Goal: Task Accomplishment & Management: Manage account settings

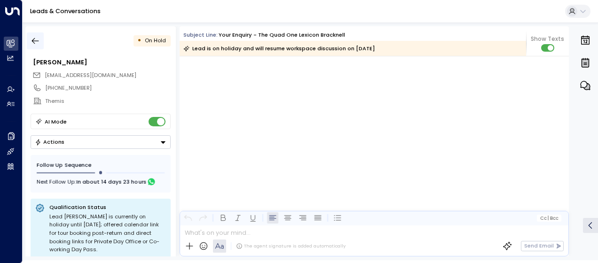
scroll to position [2020, 0]
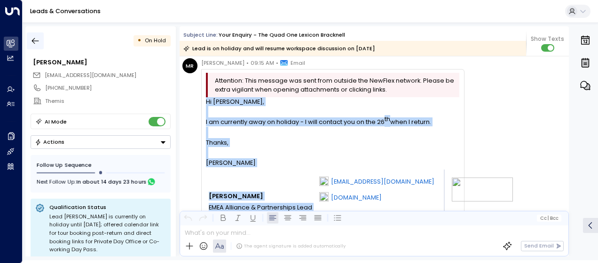
click at [34, 40] on icon "button" at bounding box center [35, 41] width 7 height 6
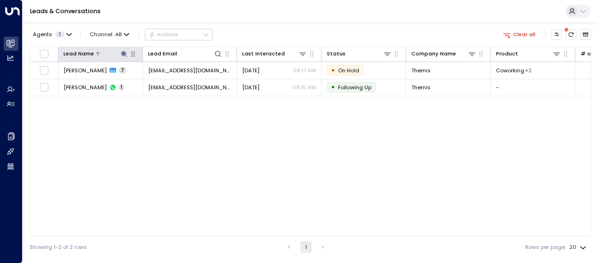
click at [123, 49] on button at bounding box center [123, 53] width 9 height 9
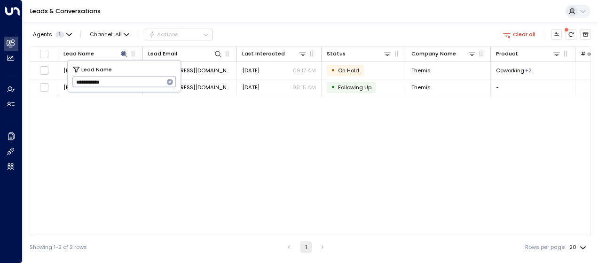
drag, startPoint x: 76, startPoint y: 82, endPoint x: 126, endPoint y: 83, distance: 49.9
click at [126, 83] on input "**********" at bounding box center [118, 82] width 92 height 16
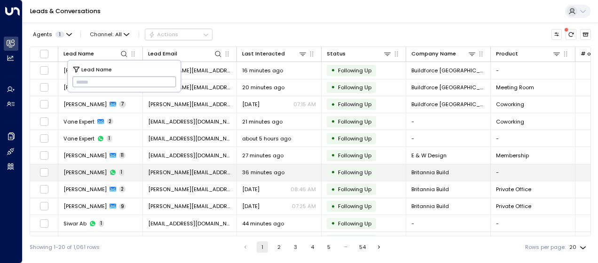
type input "**********"
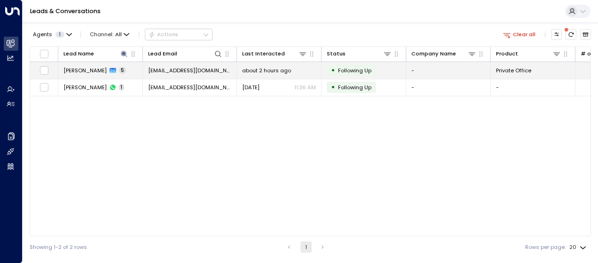
click at [206, 71] on span "[EMAIL_ADDRESS][DOMAIN_NAME]" at bounding box center [189, 71] width 83 height 8
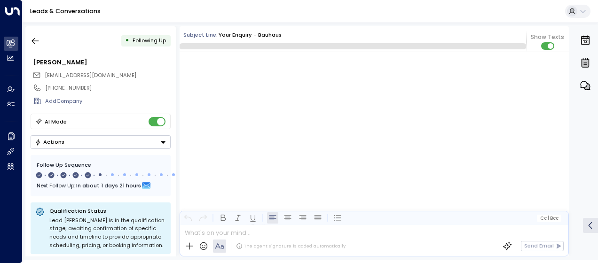
scroll to position [1870, 0]
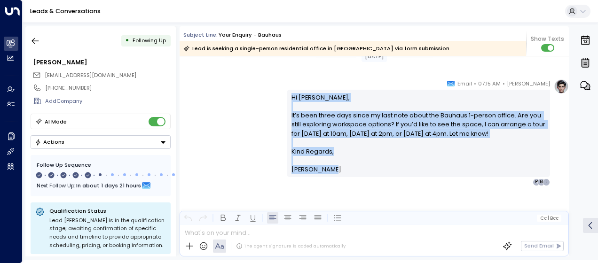
drag, startPoint x: 289, startPoint y: 97, endPoint x: 333, endPoint y: 170, distance: 85.4
click at [333, 170] on div "Hi [PERSON_NAME], It’s been three days since my last note about the Bauhaus 1-p…" at bounding box center [419, 133] width 254 height 81
drag, startPoint x: 333, startPoint y: 170, endPoint x: 300, endPoint y: 130, distance: 51.8
copy div "Hi [PERSON_NAME], It’s been three days since my last note about the Bauhaus 1-p…"
click at [39, 39] on icon "button" at bounding box center [35, 40] width 9 height 9
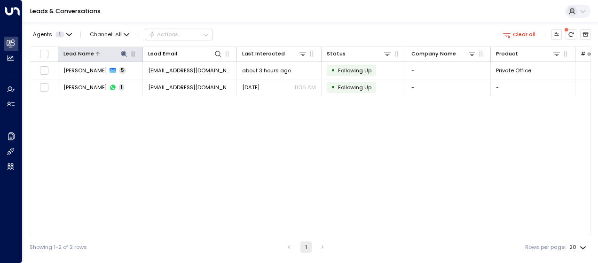
click at [124, 53] on icon at bounding box center [124, 54] width 6 height 6
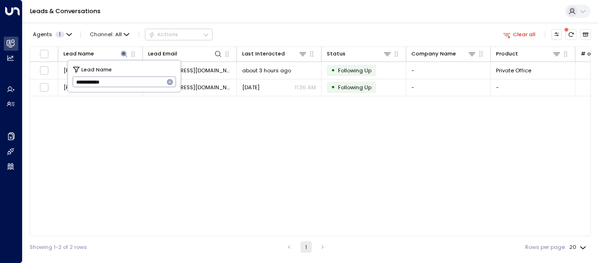
drag, startPoint x: 75, startPoint y: 86, endPoint x: 120, endPoint y: 88, distance: 45.7
click at [120, 88] on input "**********" at bounding box center [118, 82] width 92 height 16
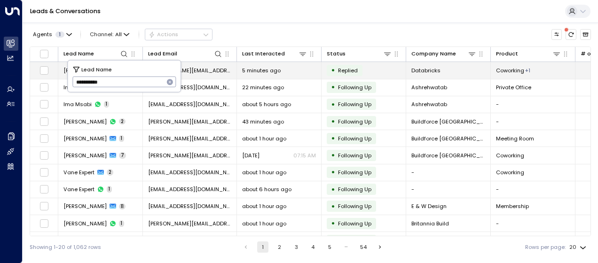
type input "**********"
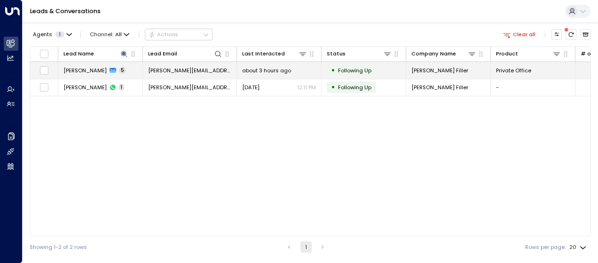
click at [200, 71] on span "[PERSON_NAME][EMAIL_ADDRESS][DOMAIN_NAME]" at bounding box center [189, 71] width 83 height 8
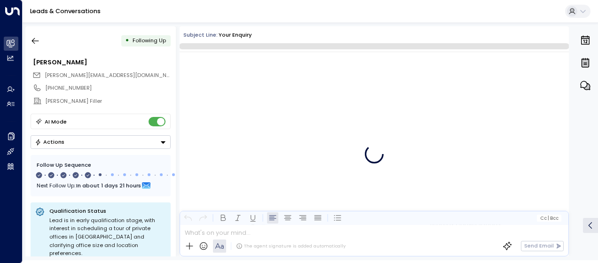
scroll to position [1682, 0]
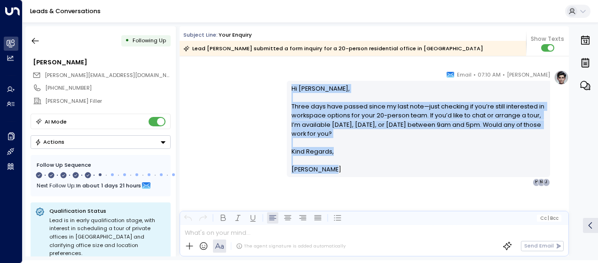
drag, startPoint x: 289, startPoint y: 86, endPoint x: 324, endPoint y: 176, distance: 97.1
click at [324, 176] on div "Hi [PERSON_NAME], Three days have passed since my last note—just checking if yo…" at bounding box center [418, 129] width 263 height 96
drag, startPoint x: 324, startPoint y: 176, endPoint x: 300, endPoint y: 155, distance: 32.7
copy div "Hi [PERSON_NAME], Three days have passed since my last note—just checking if yo…"
click at [162, 141] on icon "Button group with a nested menu" at bounding box center [163, 142] width 5 height 2
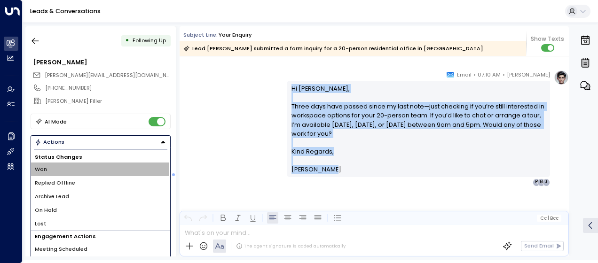
click at [41, 168] on span "Won" at bounding box center [41, 170] width 12 height 8
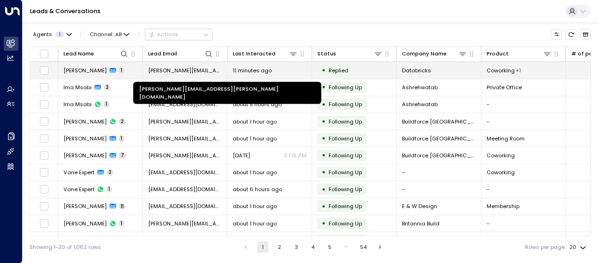
click at [179, 69] on span "[PERSON_NAME][EMAIL_ADDRESS][PERSON_NAME][DOMAIN_NAME]" at bounding box center [185, 71] width 74 height 8
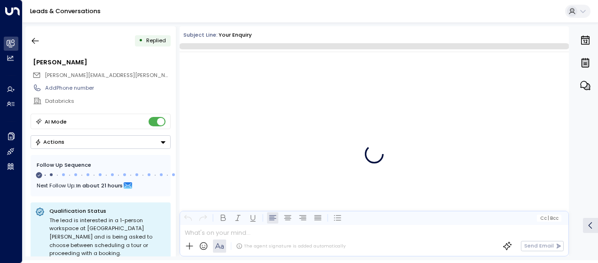
scroll to position [220, 0]
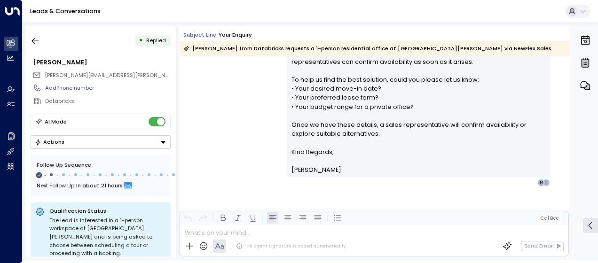
click at [256, 104] on div "Olivia Smith • 09:45 AM • Email Hi Heather, Thank you for your interest in a 1-…" at bounding box center [374, 92] width 389 height 189
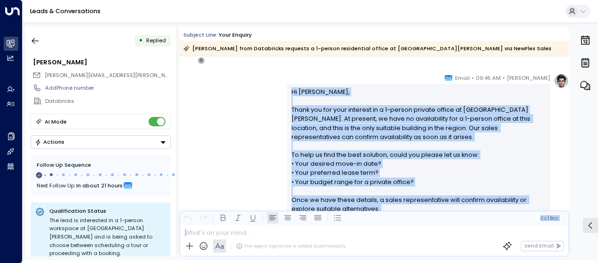
scroll to position [225, 0]
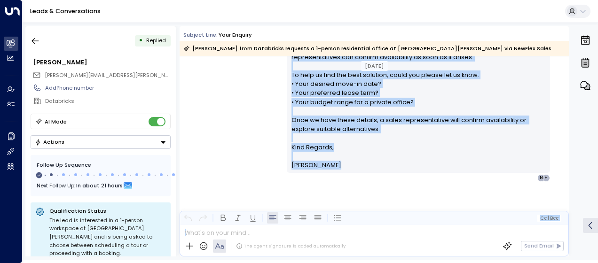
drag, startPoint x: 289, startPoint y: 93, endPoint x: 293, endPoint y: 285, distance: 192.4
click at [293, 261] on html "Overview Leads & Conversations Leads & Conversations Analytics Analytics Agents…" at bounding box center [299, 130] width 598 height 261
drag, startPoint x: 293, startPoint y: 285, endPoint x: 301, endPoint y: 134, distance: 151.2
copy div "Hi Heather, Thank you for your interest in a 1-person private office at London …"
click at [35, 40] on icon "button" at bounding box center [35, 40] width 9 height 9
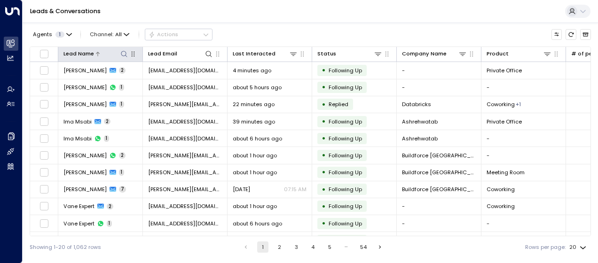
click at [125, 54] on icon at bounding box center [124, 54] width 8 height 8
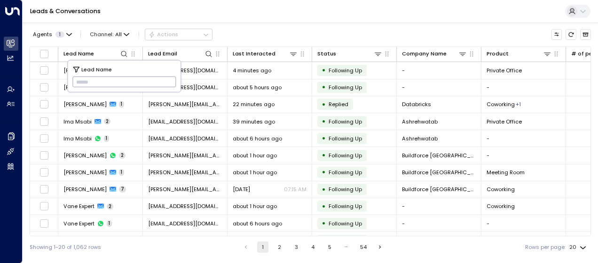
click at [75, 81] on input "text" at bounding box center [124, 82] width 104 height 16
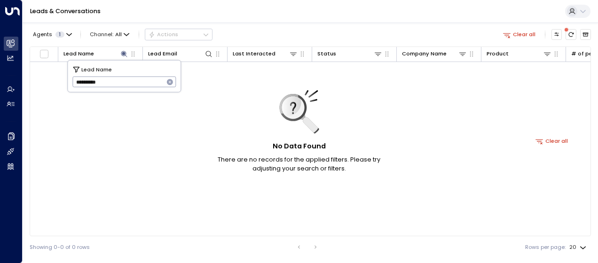
drag, startPoint x: 110, startPoint y: 84, endPoint x: 24, endPoint y: 67, distance: 88.1
click at [24, 67] on body "**********" at bounding box center [299, 129] width 598 height 258
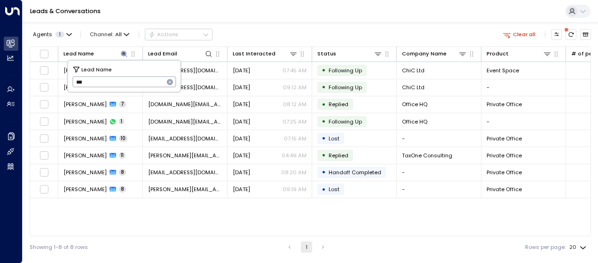
type input "*"
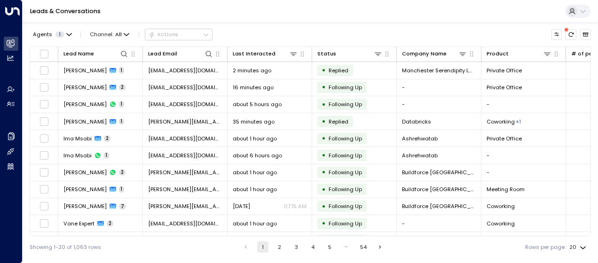
click at [205, 250] on div "Showing 1-20 of 1,063 rows 1 2 3 4 5 … 54 Rows per page: 20 **" at bounding box center [310, 248] width 561 height 22
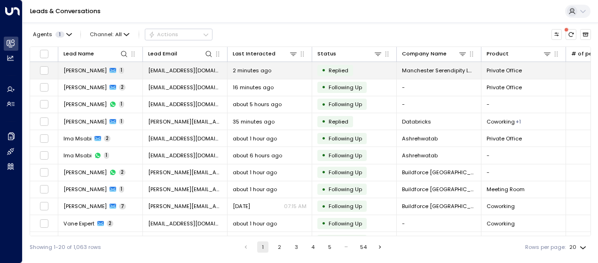
click at [233, 70] on span "2 minutes ago" at bounding box center [252, 71] width 39 height 8
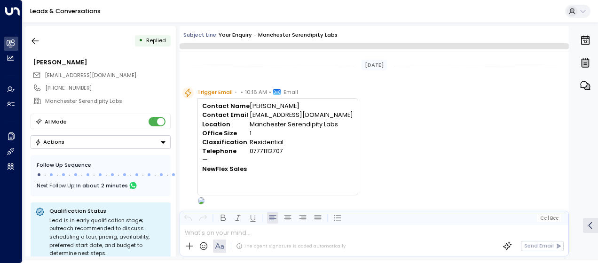
scroll to position [347, 0]
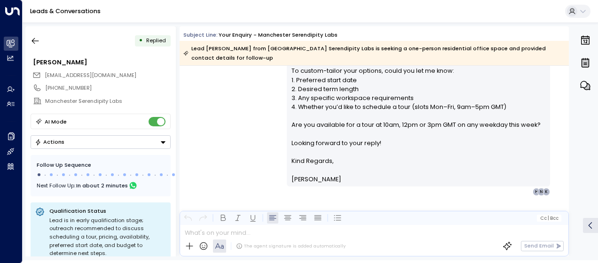
click at [262, 106] on div "Olivia Smith • 10:17 AM • Email Hi Kade, Thank you for your interest in our pri…" at bounding box center [374, 38] width 389 height 315
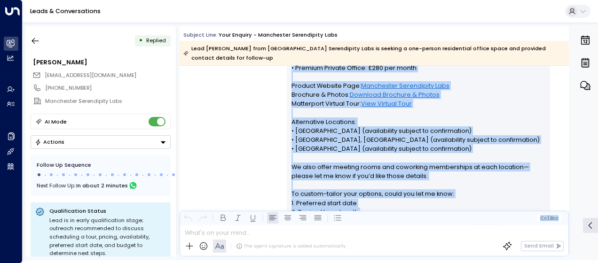
scroll to position [361, 0]
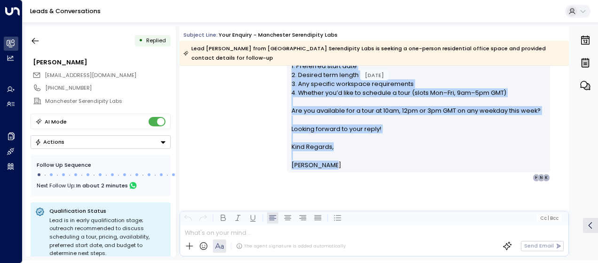
drag, startPoint x: 289, startPoint y: 104, endPoint x: 362, endPoint y: 169, distance: 97.2
click at [362, 169] on div "Hi Kade, Thank you for your interest in our private offices at Manchester Seren…" at bounding box center [419, 25] width 254 height 289
copy div "Hi Kade, Thank you for your interest in our private offices at Manchester Seren…"
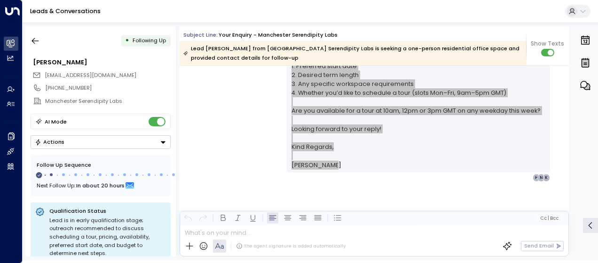
scroll to position [438, 0]
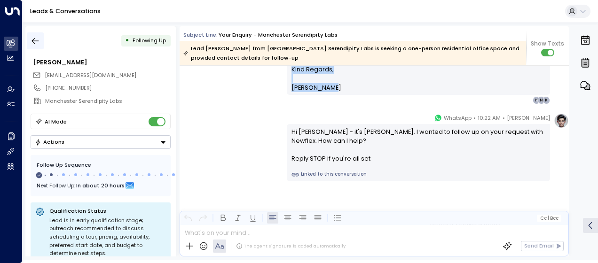
click at [42, 38] on button "button" at bounding box center [35, 40] width 17 height 17
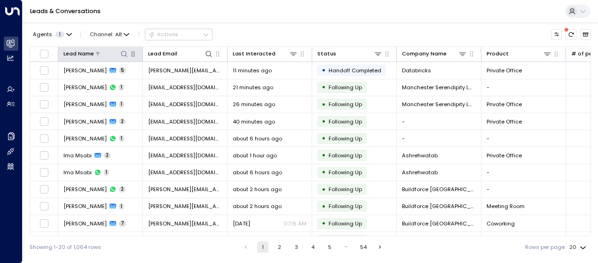
click at [124, 53] on icon at bounding box center [124, 54] width 8 height 8
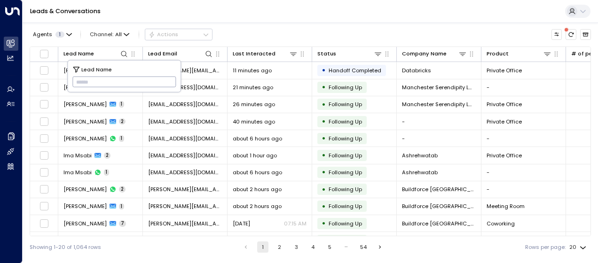
click at [78, 89] on input "text" at bounding box center [124, 82] width 104 height 16
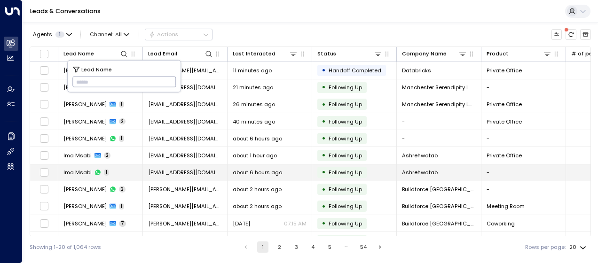
type input "**********"
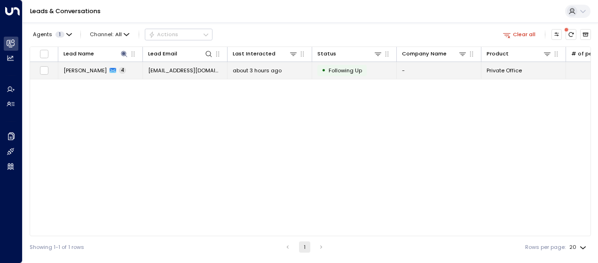
click at [196, 71] on span "izabel.meo@gmail.com" at bounding box center [185, 71] width 74 height 8
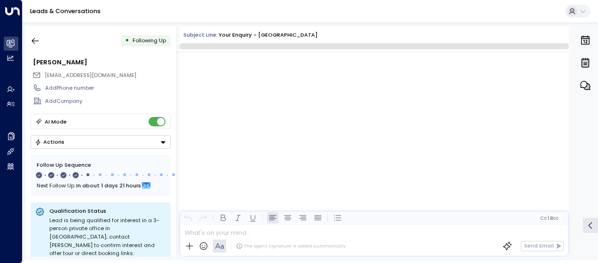
scroll to position [1166, 0]
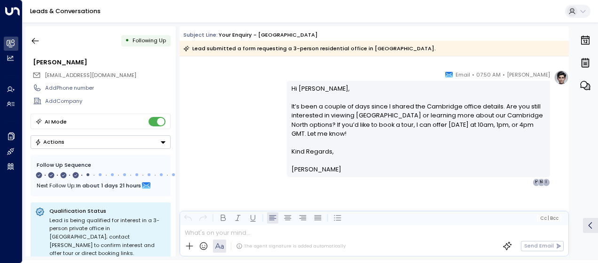
click at [238, 109] on div "Olivia Smith • 07:50 AM • Email Hi Izabel, It’s been a couple of days since I s…" at bounding box center [374, 128] width 389 height 116
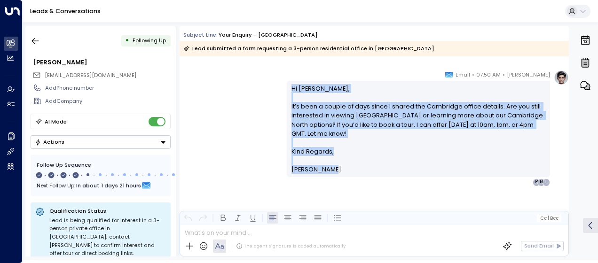
drag, startPoint x: 289, startPoint y: 87, endPoint x: 332, endPoint y: 165, distance: 89.2
click at [332, 165] on div "Hi Izabel, It’s been a couple of days since I shared the Cambridge office detai…" at bounding box center [419, 129] width 254 height 90
drag, startPoint x: 332, startPoint y: 165, endPoint x: 311, endPoint y: 130, distance: 40.7
click at [311, 130] on p "Hi Izabel, It’s been a couple of days since I shared the Cambridge office detai…" at bounding box center [419, 115] width 254 height 63
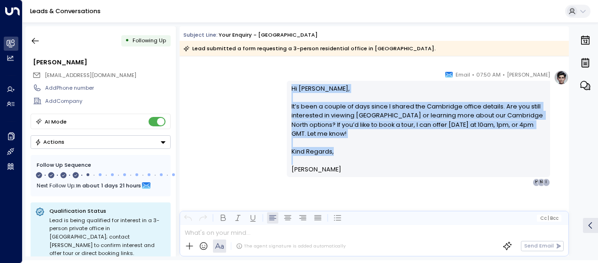
drag, startPoint x: 311, startPoint y: 130, endPoint x: 307, endPoint y: 121, distance: 9.9
copy div "Hi Izabel, It’s been a couple of days since I shared the Cambridge office detai…"
click at [37, 41] on icon "button" at bounding box center [35, 40] width 9 height 9
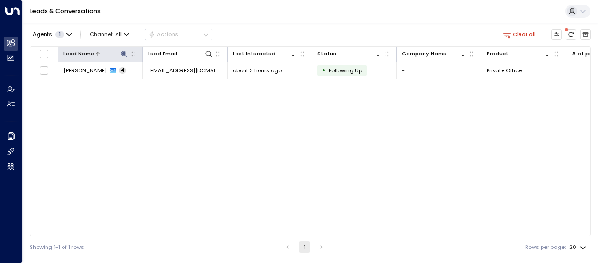
click at [124, 53] on icon at bounding box center [124, 54] width 6 height 6
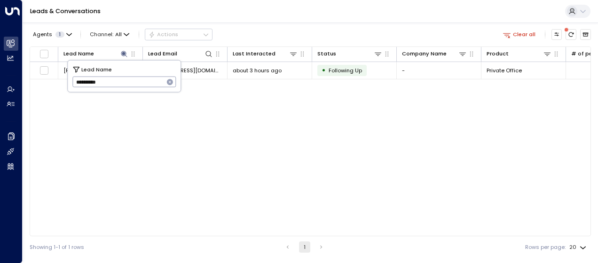
drag, startPoint x: 74, startPoint y: 83, endPoint x: 139, endPoint y: 82, distance: 65.4
click at [139, 82] on input "**********" at bounding box center [118, 82] width 92 height 16
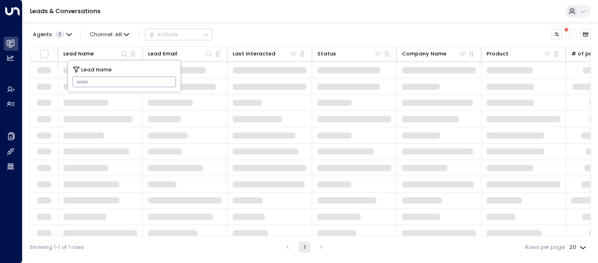
click at [83, 82] on input "text" at bounding box center [124, 82] width 104 height 16
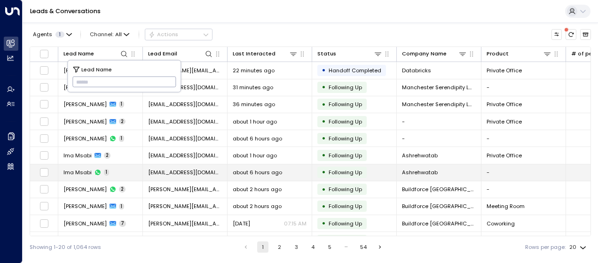
type input "**********"
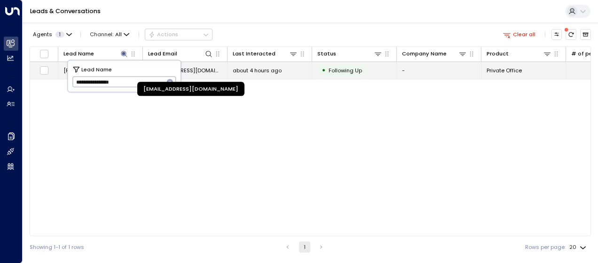
click at [211, 70] on span "info@chasinghawktattoos.com" at bounding box center [185, 71] width 74 height 8
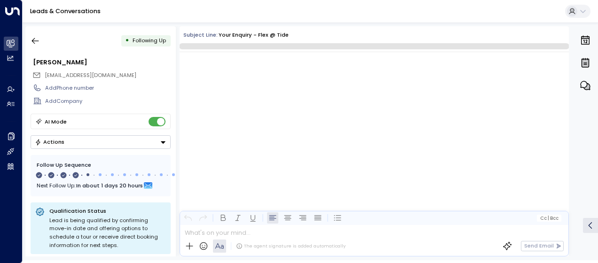
scroll to position [1067, 0]
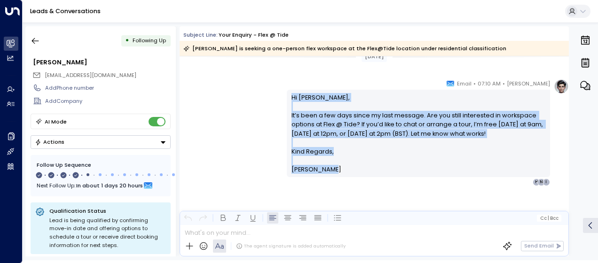
drag, startPoint x: 289, startPoint y: 95, endPoint x: 360, endPoint y: 209, distance: 134.1
click at [360, 209] on div "Olivia Smith • 07:10 AM • Email Hi Jenna, It’s been a few days since my last me…" at bounding box center [374, 170] width 389 height 182
drag, startPoint x: 360, startPoint y: 209, endPoint x: 313, endPoint y: 141, distance: 83.1
copy div "Hi Jenna, It’s been a few days since my last message. Are you still interested …"
click at [38, 44] on icon "button" at bounding box center [35, 40] width 9 height 9
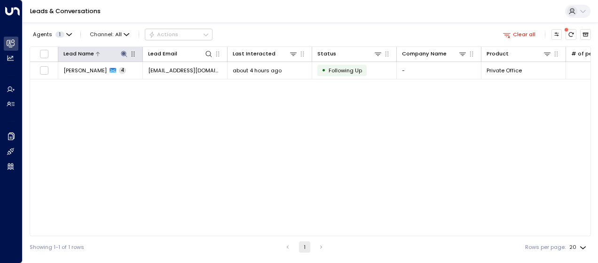
click at [126, 55] on icon at bounding box center [124, 54] width 8 height 8
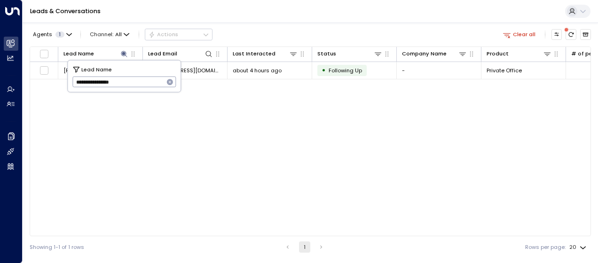
drag, startPoint x: 72, startPoint y: 82, endPoint x: 174, endPoint y: 78, distance: 101.7
click at [174, 78] on div "**********" at bounding box center [124, 82] width 104 height 11
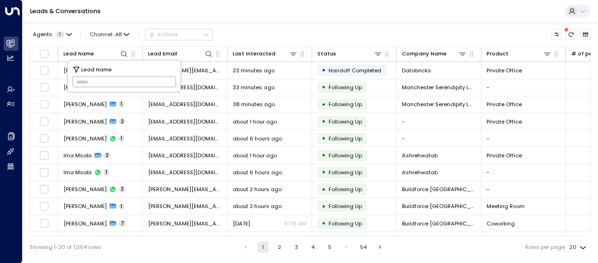
type input "**********"
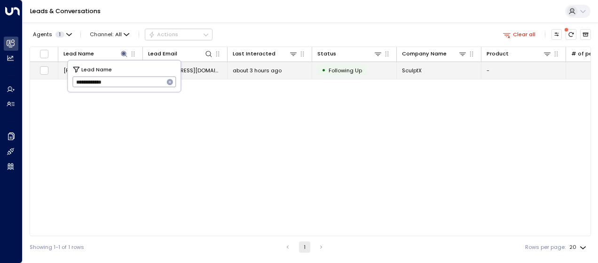
click at [193, 69] on span "[EMAIL_ADDRESS][DOMAIN_NAME]" at bounding box center [185, 71] width 74 height 8
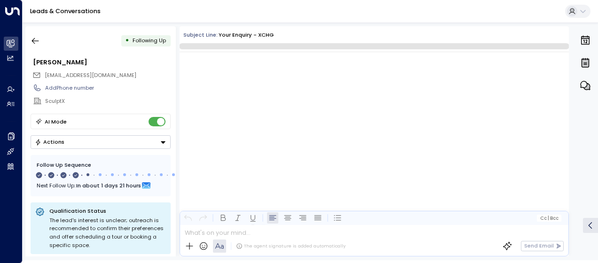
scroll to position [1130, 0]
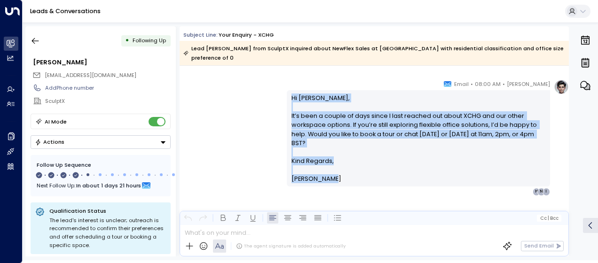
drag, startPoint x: 290, startPoint y: 87, endPoint x: 324, endPoint y: 173, distance: 92.7
click at [324, 173] on div "Hi Nawaz, It’s been a couple of days since I last reached out about XCHG and ou…" at bounding box center [419, 139] width 254 height 90
drag, startPoint x: 324, startPoint y: 173, endPoint x: 305, endPoint y: 129, distance: 47.6
copy div "Hi Nawaz, It’s been a couple of days since I last reached out about XCHG and ou…"
click at [40, 40] on button "button" at bounding box center [35, 40] width 17 height 17
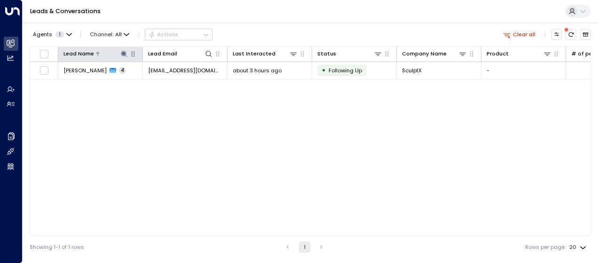
click at [123, 52] on icon at bounding box center [124, 54] width 6 height 6
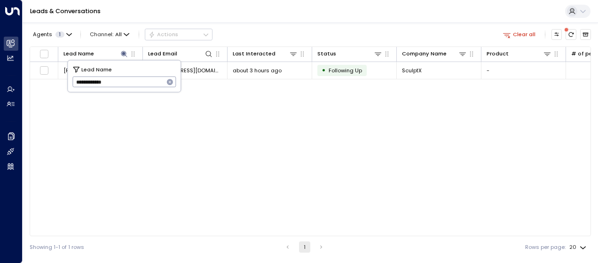
drag, startPoint x: 76, startPoint y: 83, endPoint x: 139, endPoint y: 89, distance: 63.4
click at [139, 89] on input "**********" at bounding box center [118, 82] width 92 height 16
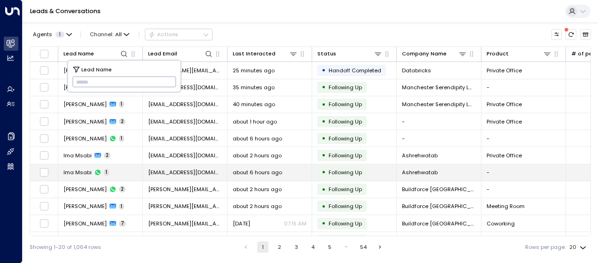
type input "**********"
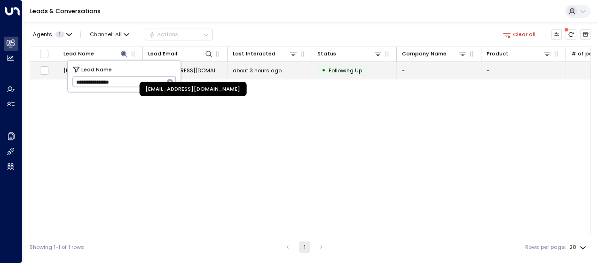
click at [210, 70] on span "traceyannginger@gmail.com" at bounding box center [185, 71] width 74 height 8
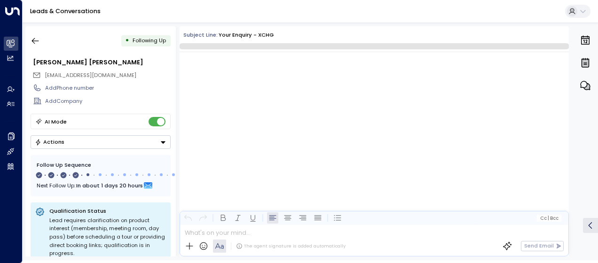
scroll to position [1076, 0]
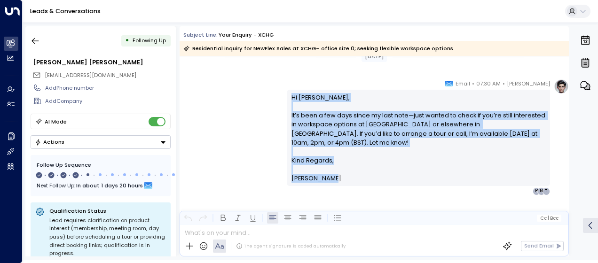
drag, startPoint x: 289, startPoint y: 95, endPoint x: 334, endPoint y: 173, distance: 89.5
click at [334, 173] on div "Hi Tracey-Ann, It’s been a few days since my last note—just wanted to check if …" at bounding box center [419, 138] width 254 height 90
drag, startPoint x: 334, startPoint y: 173, endPoint x: 310, endPoint y: 130, distance: 49.2
copy div "Hi Tracey-Ann, It’s been a few days since my last note—just wanted to check if …"
click at [35, 41] on icon "button" at bounding box center [35, 41] width 7 height 6
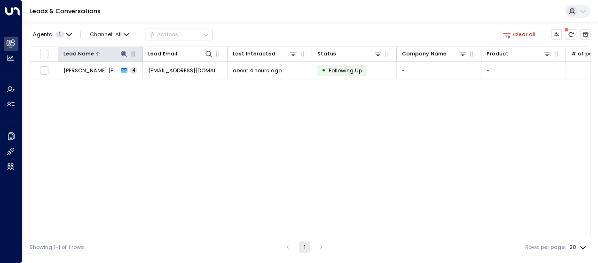
click at [124, 54] on icon at bounding box center [124, 54] width 6 height 6
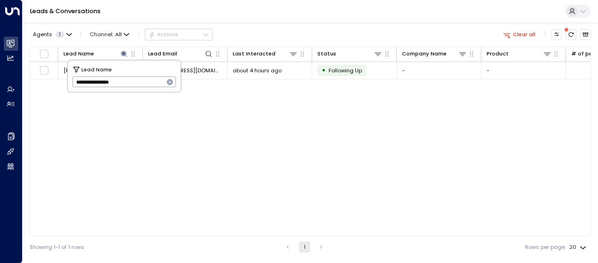
drag, startPoint x: 75, startPoint y: 83, endPoint x: 143, endPoint y: 84, distance: 68.2
click at [143, 84] on input "**********" at bounding box center [118, 82] width 92 height 16
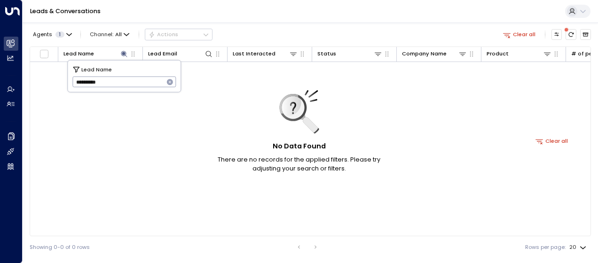
type input "**********"
